Goal: Task Accomplishment & Management: Complete application form

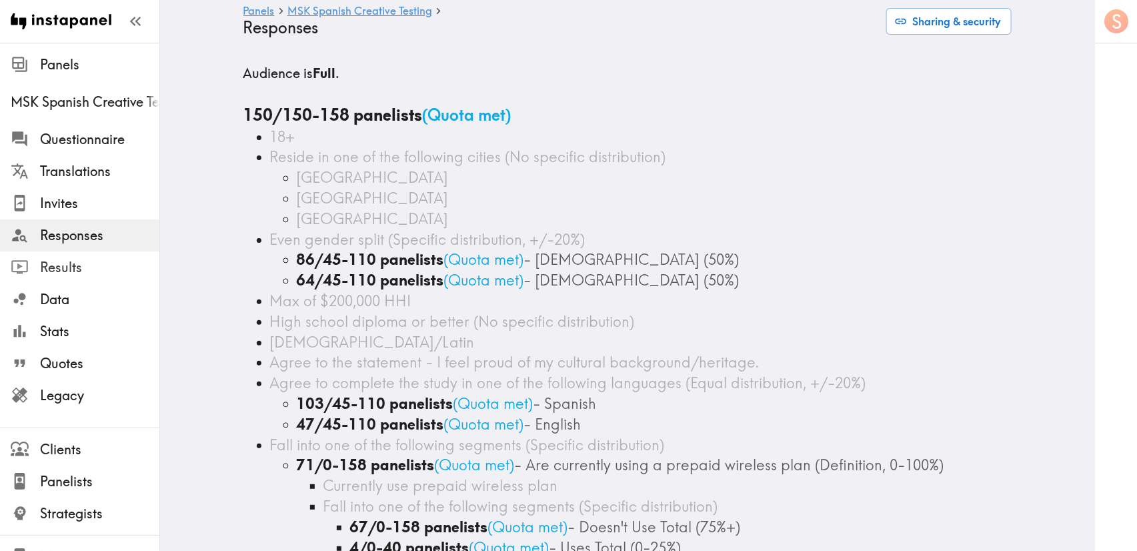
click at [40, 268] on span "Results" at bounding box center [99, 267] width 119 height 19
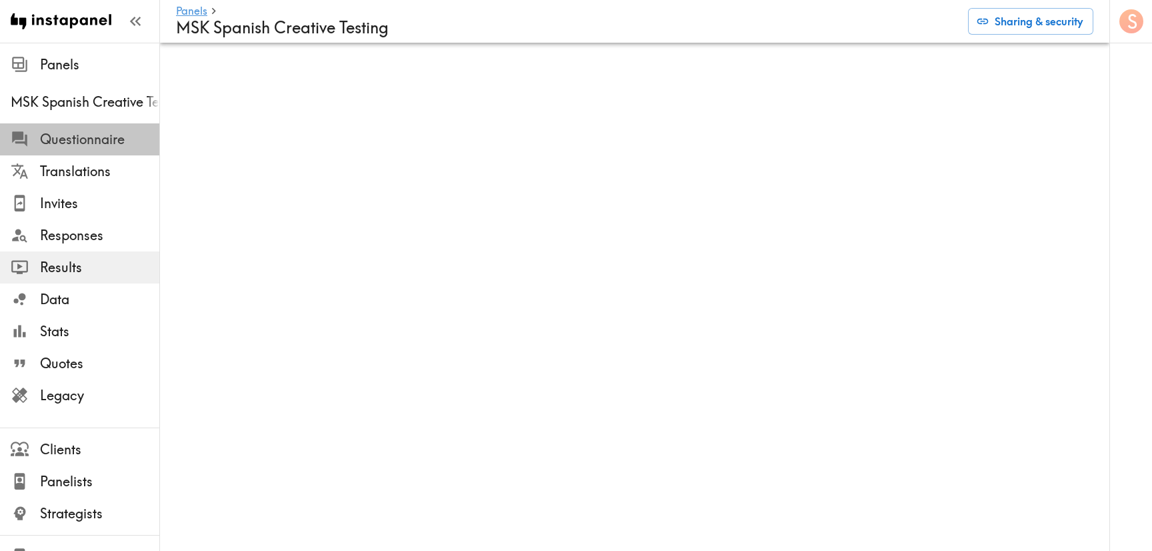
click at [125, 133] on span "Questionnaire" at bounding box center [99, 139] width 119 height 19
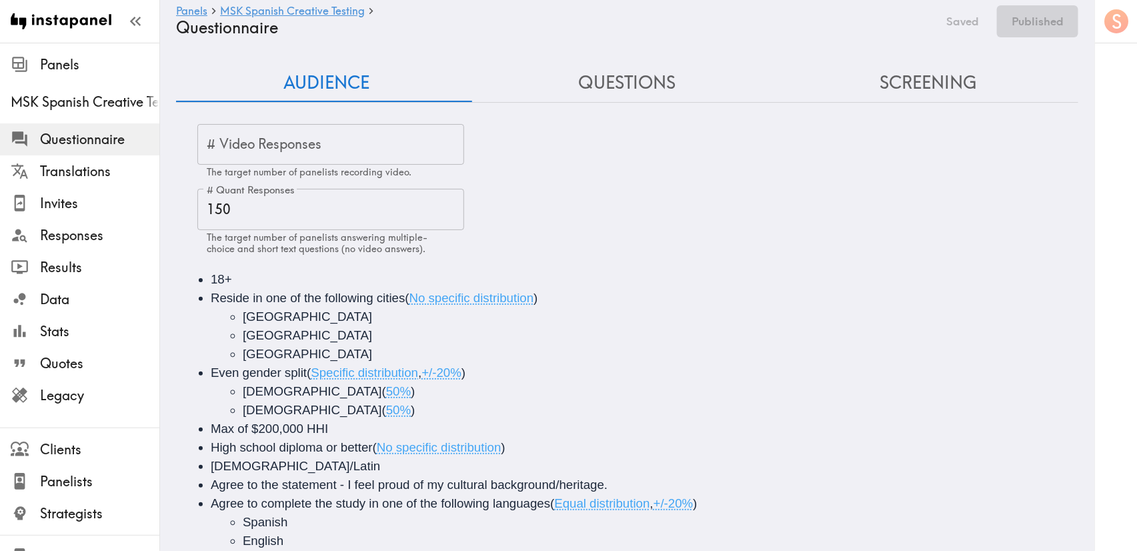
click at [623, 65] on button "Questions" at bounding box center [627, 83] width 301 height 38
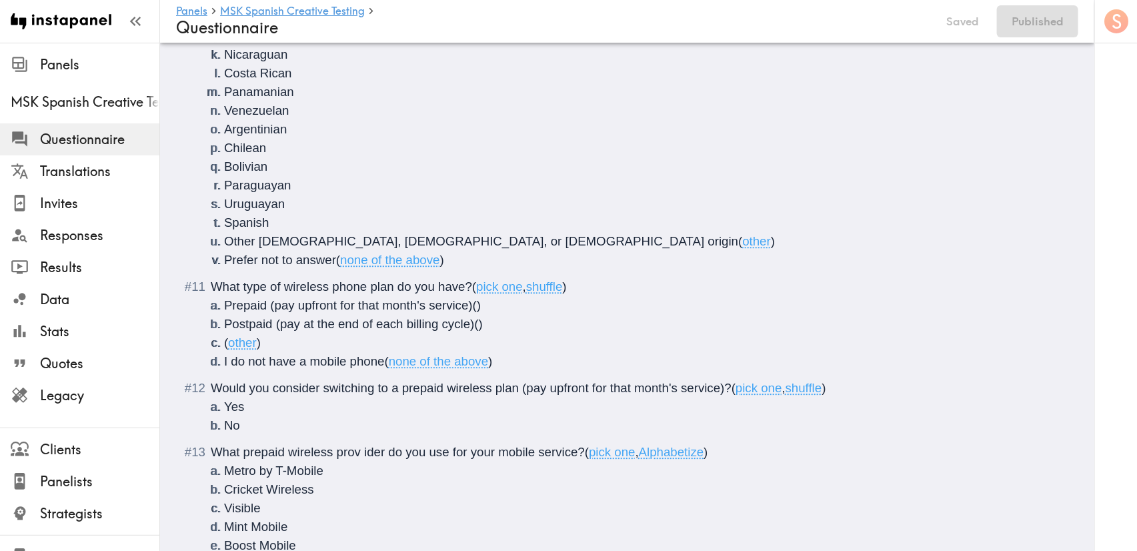
scroll to position [1500, 0]
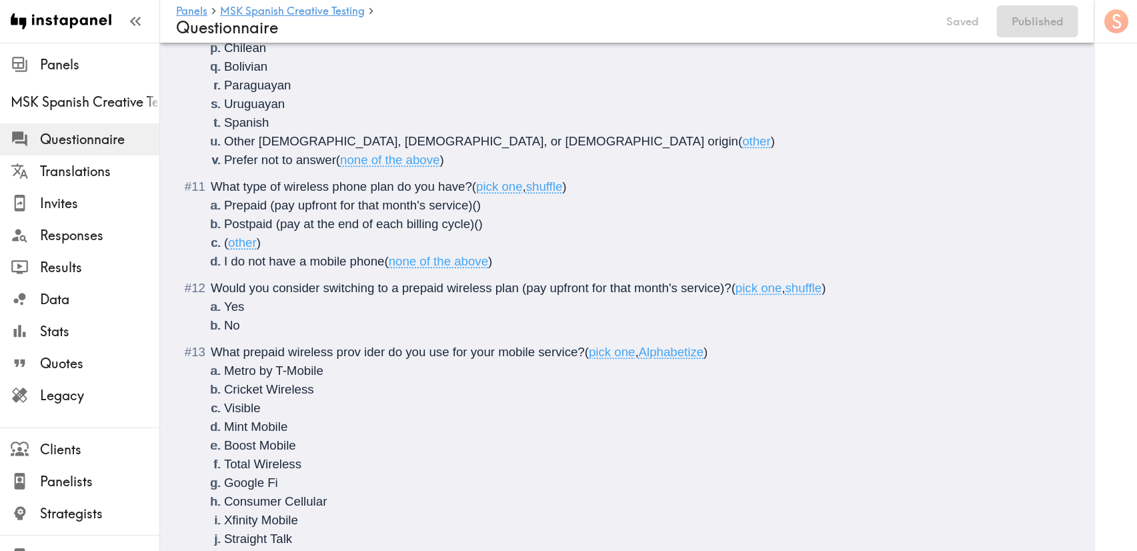
click at [822, 288] on span "shuffle" at bounding box center [804, 288] width 37 height 14
click at [992, 27] on button "Save now" at bounding box center [966, 21] width 65 height 32
click at [1046, 17] on button "Publish" at bounding box center [1044, 21] width 68 height 32
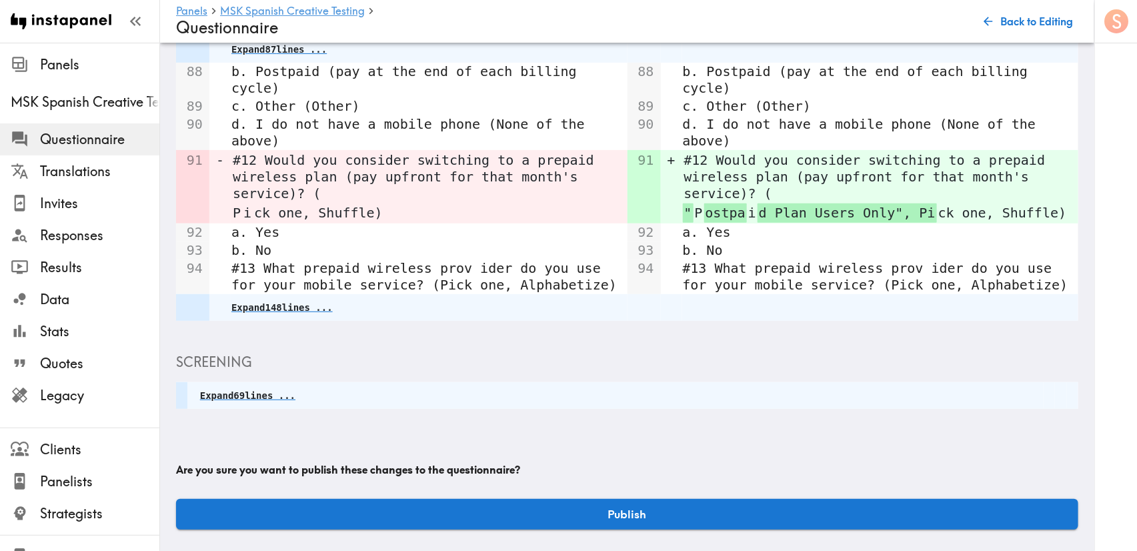
scroll to position [190, 0]
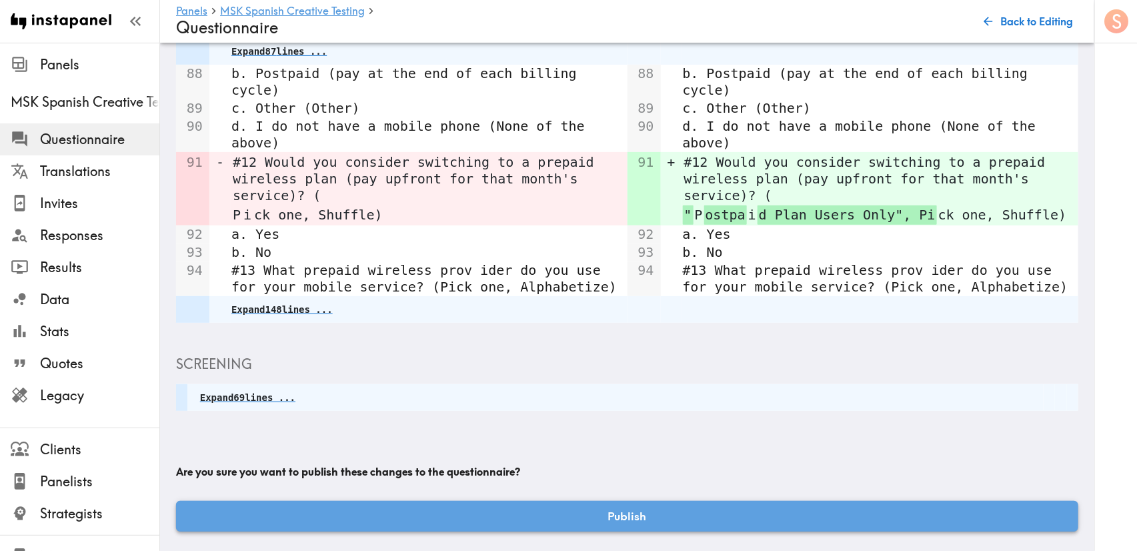
click at [808, 501] on button "Publish" at bounding box center [627, 516] width 902 height 31
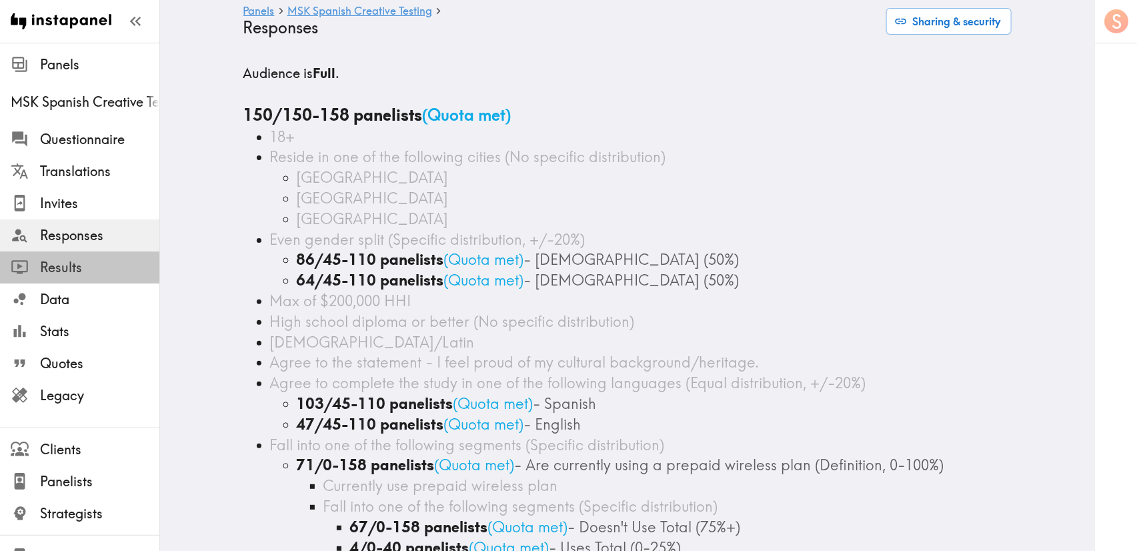
click at [120, 267] on span "Results" at bounding box center [99, 267] width 119 height 19
